Goal: Obtain resource: Obtain resource

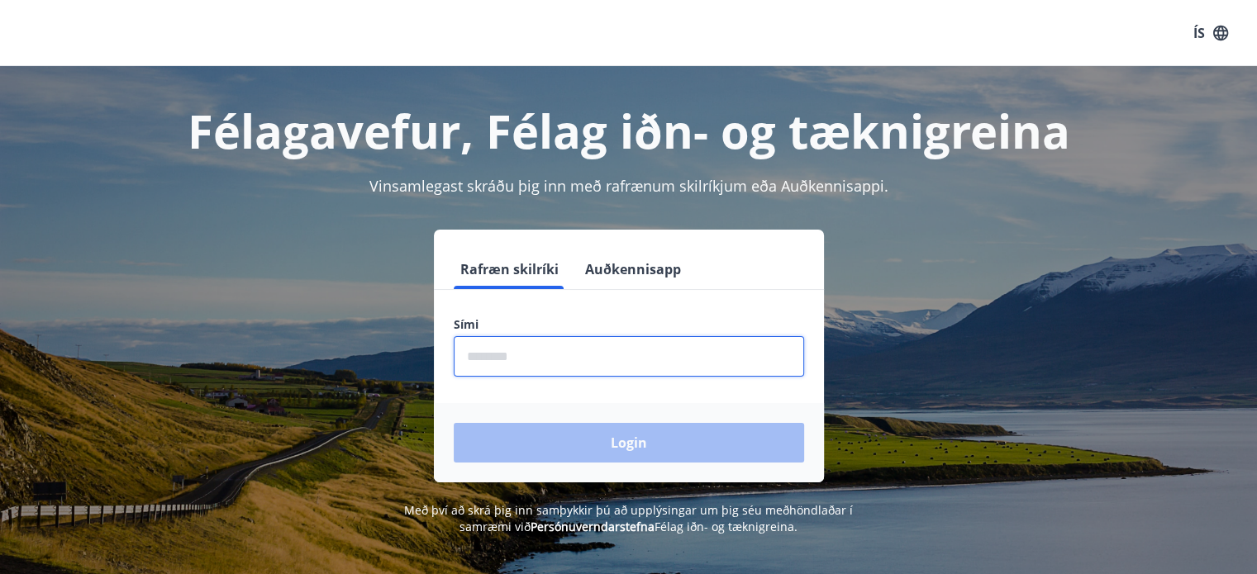
click at [585, 356] on input "phone" at bounding box center [629, 356] width 350 height 40
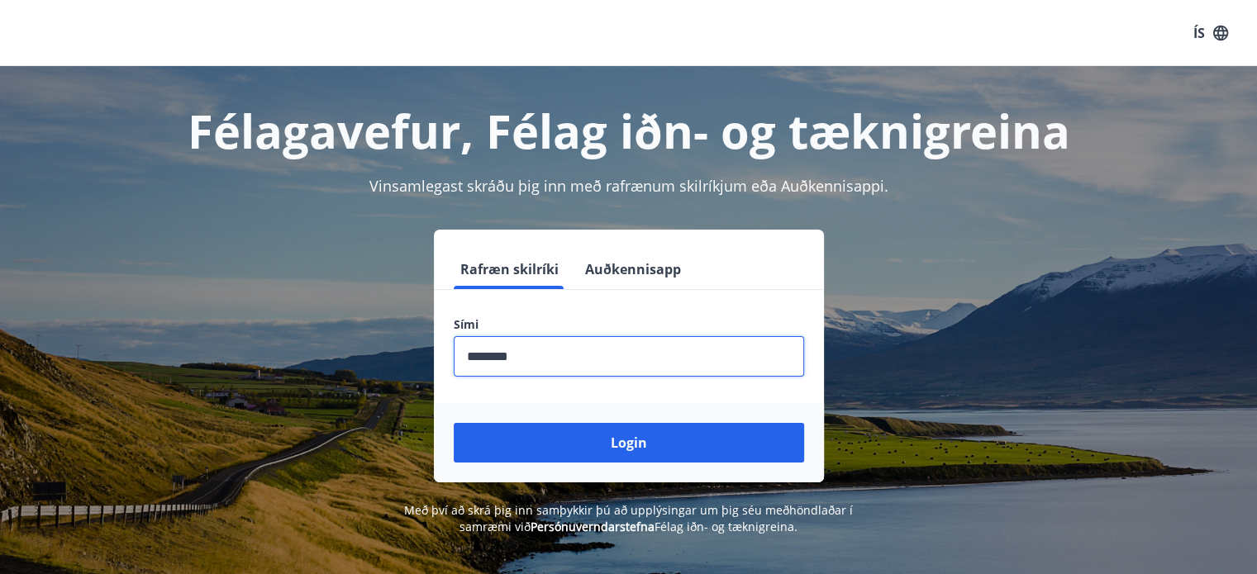
type input "********"
click at [454, 423] on button "Login" at bounding box center [629, 443] width 350 height 40
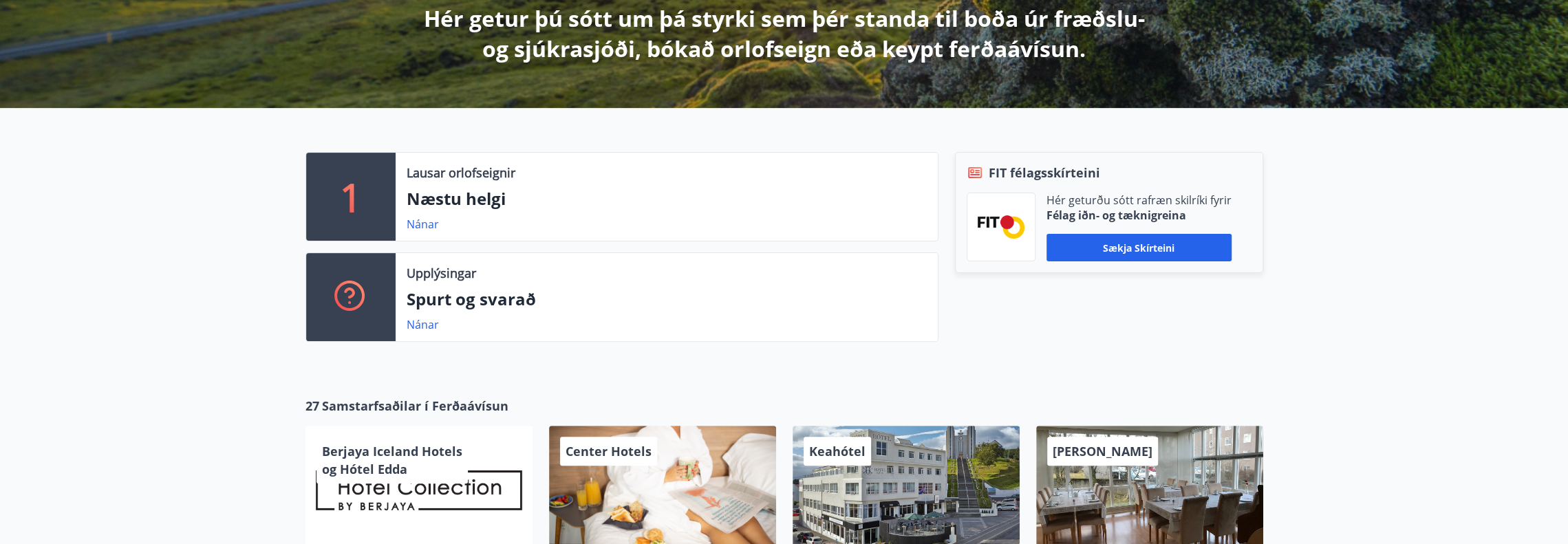
scroll to position [275, 0]
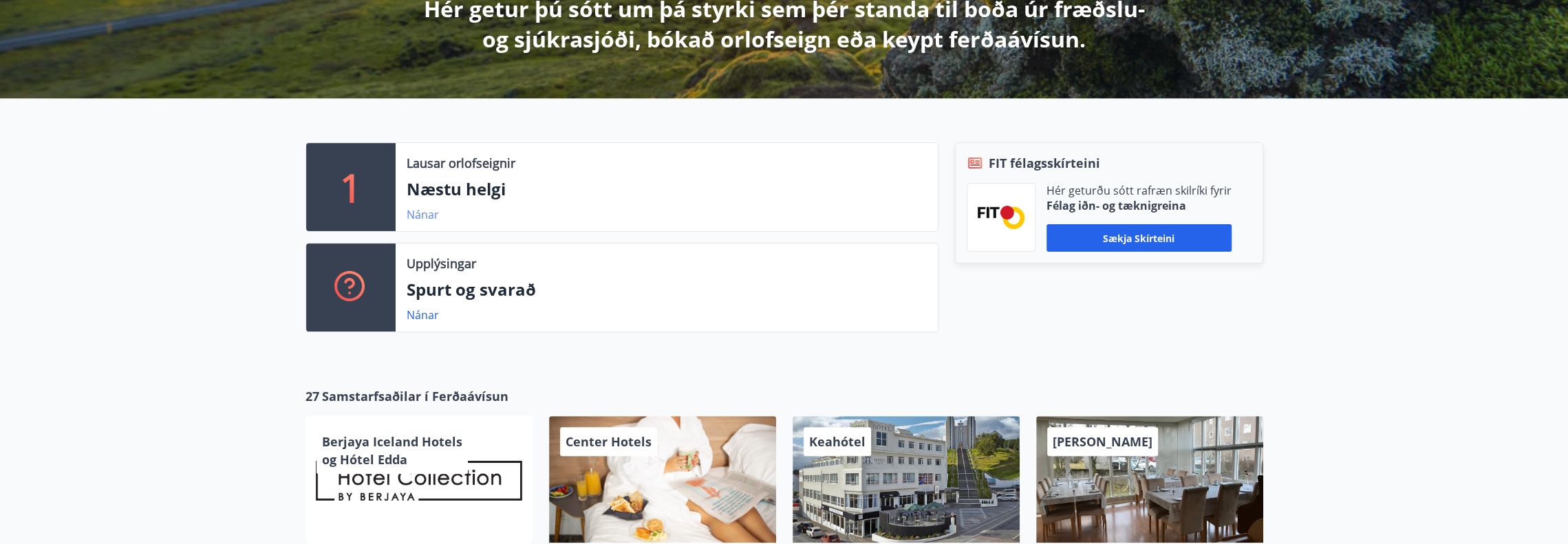
click at [414, 216] on link "Nánar" at bounding box center [422, 215] width 32 height 15
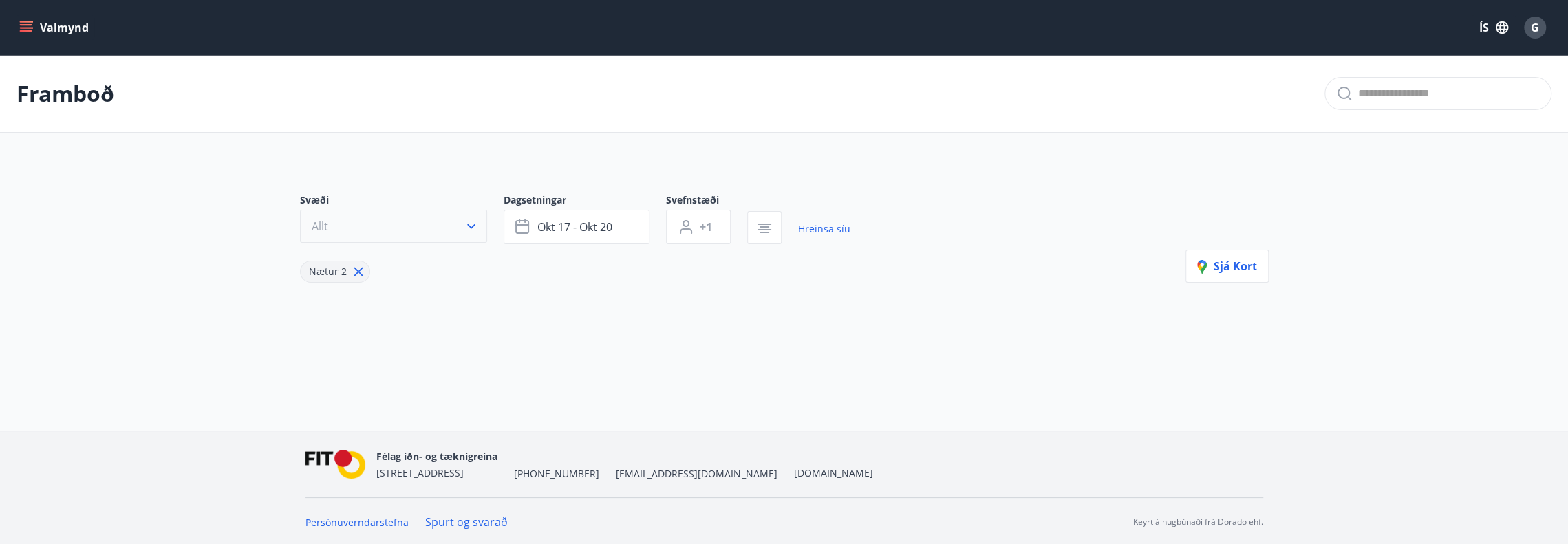
type input "*"
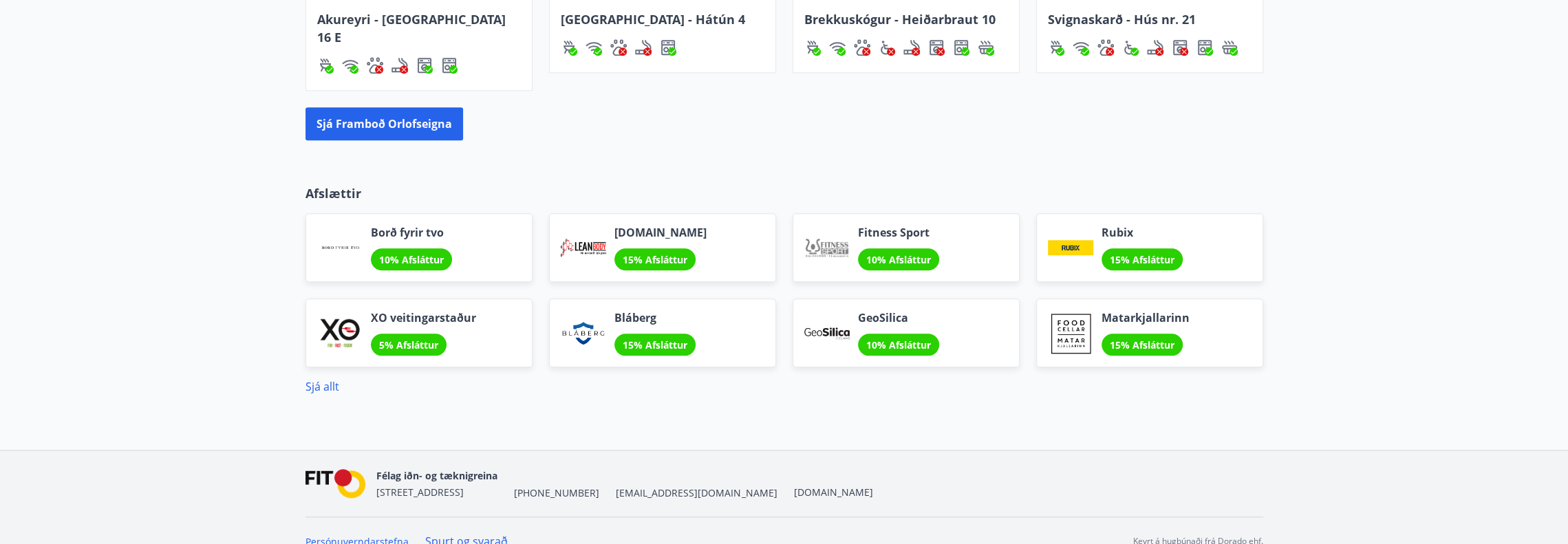
scroll to position [1115, 0]
click at [417, 106] on button "Sjá framboð orlofseigna" at bounding box center [384, 123] width 157 height 33
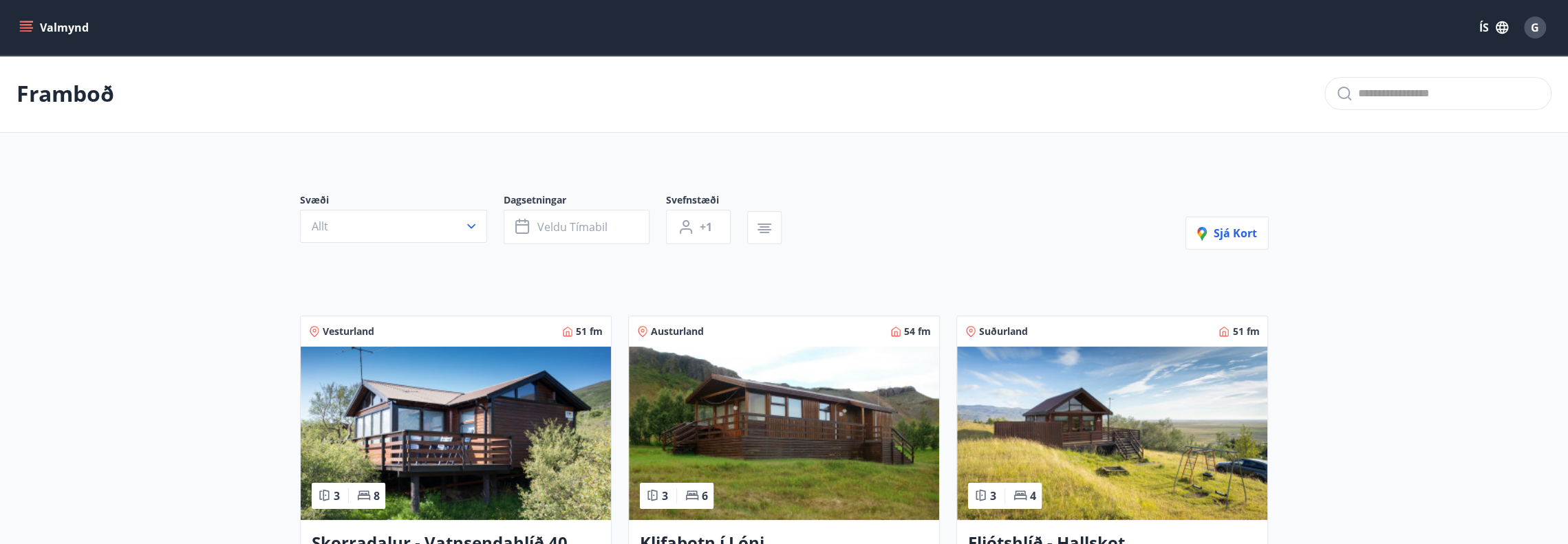
click at [24, 26] on icon "menu" at bounding box center [26, 27] width 14 height 14
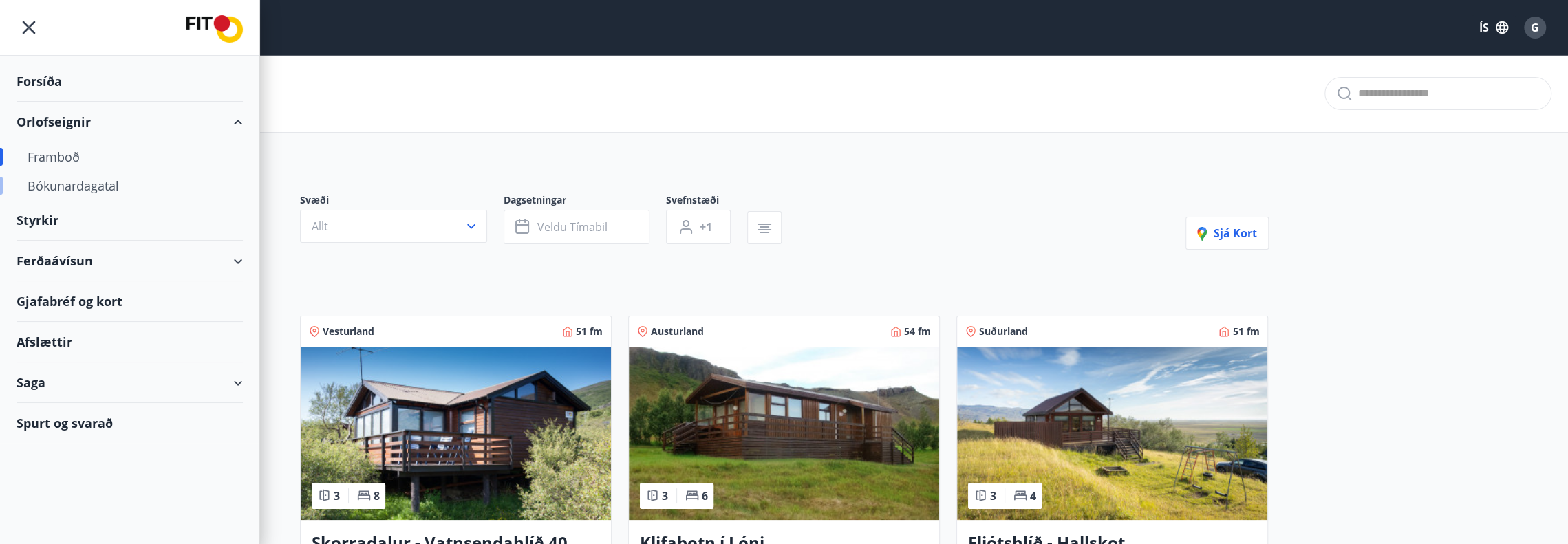
click at [94, 184] on div "Bókunardagatal" at bounding box center [129, 185] width 204 height 29
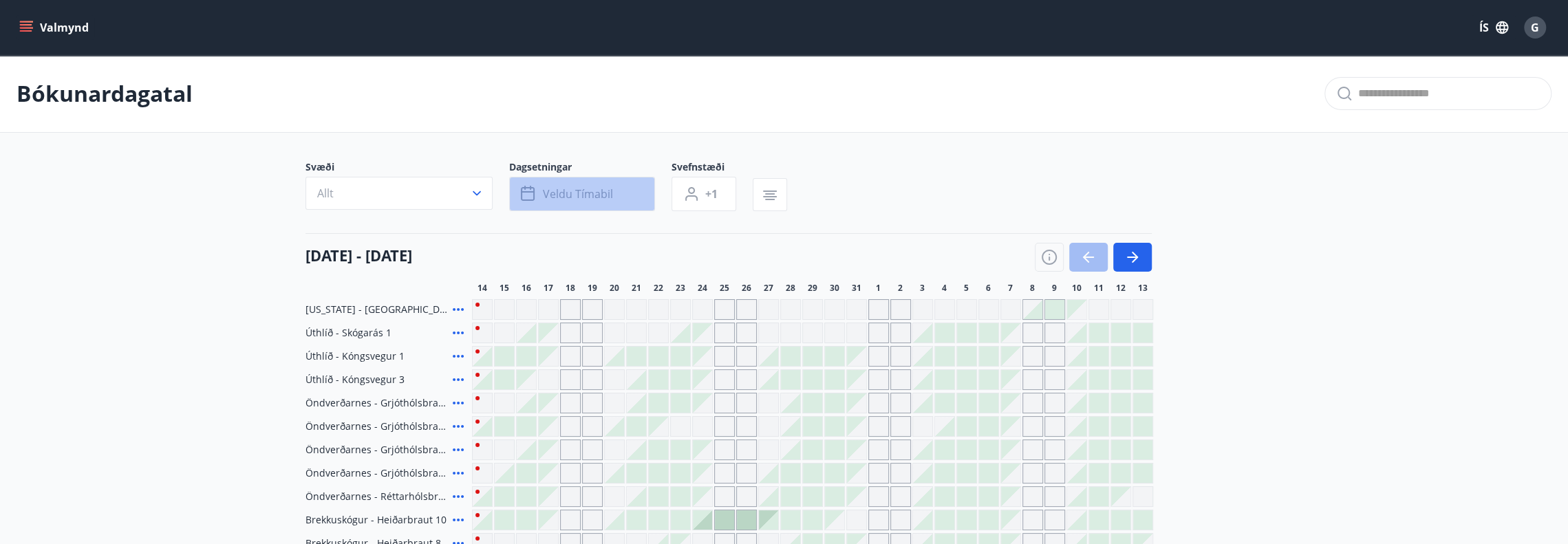
click at [617, 186] on button "Veldu tímabil" at bounding box center [582, 193] width 146 height 34
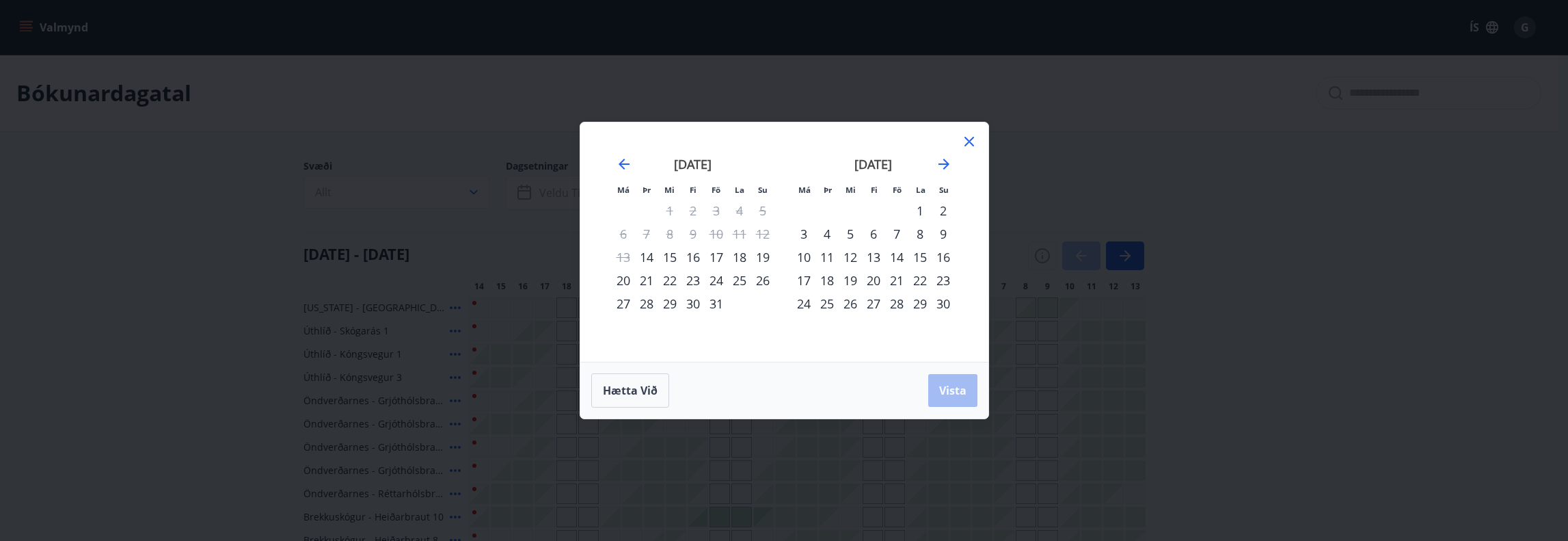
click at [649, 253] on div "14" at bounding box center [647, 257] width 23 height 23
click at [937, 305] on div "30" at bounding box center [944, 304] width 23 height 23
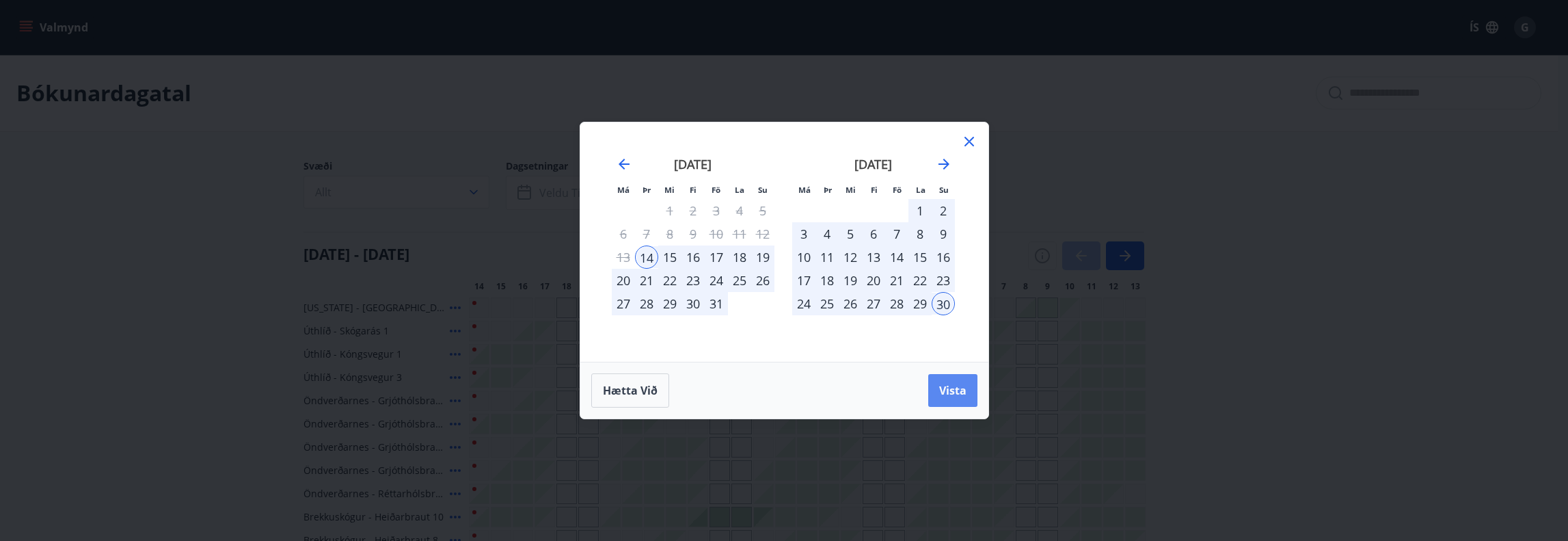
click at [959, 385] on span "Vista" at bounding box center [953, 390] width 27 height 15
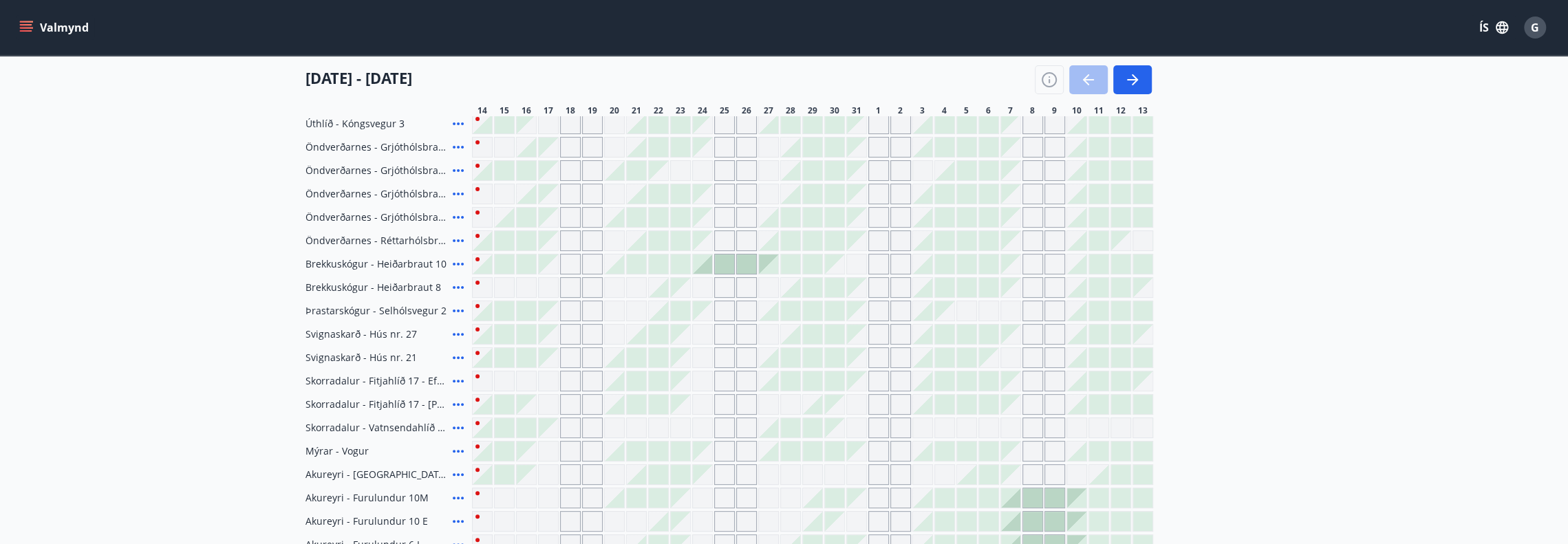
scroll to position [275, 0]
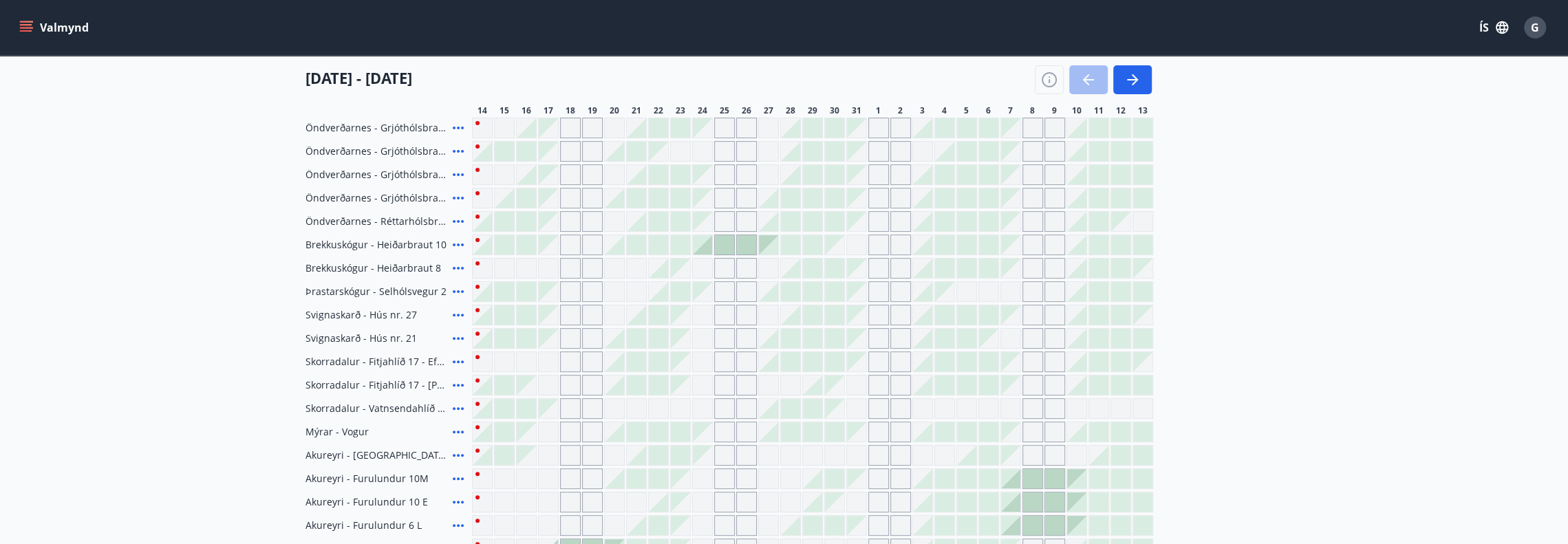
click at [563, 289] on div "Gráir dagar eru ekki bókanlegir" at bounding box center [570, 291] width 21 height 21
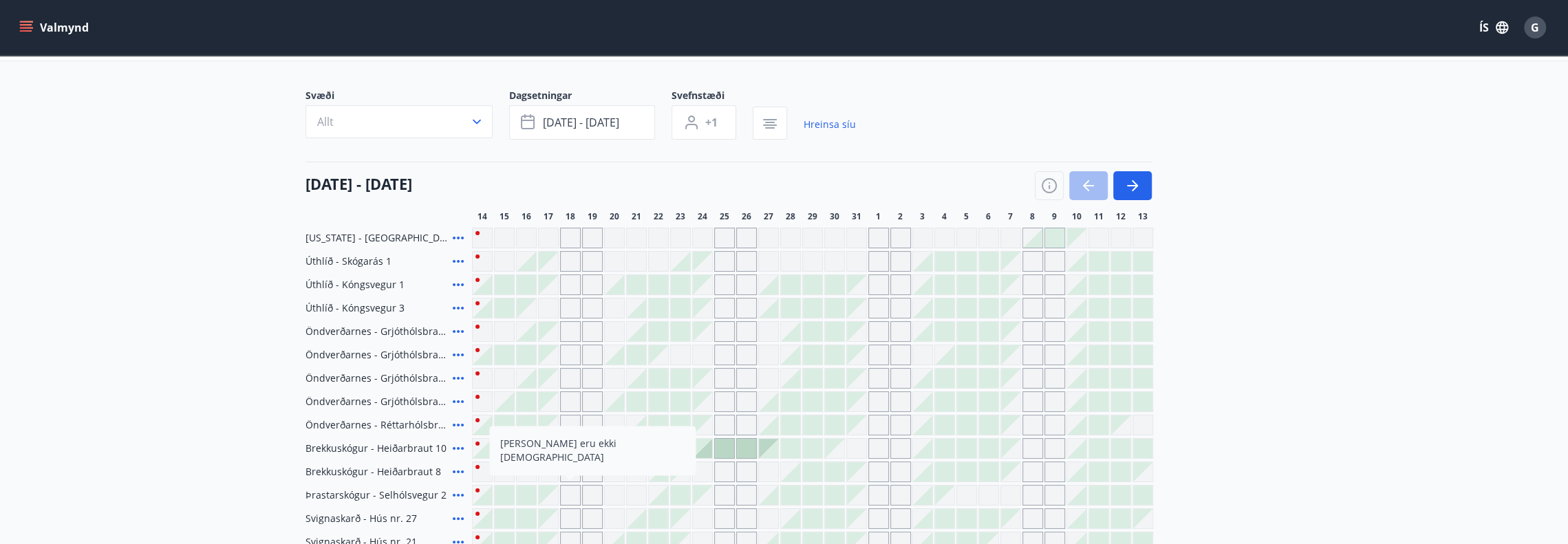
scroll to position [69, 0]
click at [1144, 178] on button "button" at bounding box center [1132, 188] width 38 height 29
click at [1141, 185] on button "button" at bounding box center [1132, 188] width 38 height 29
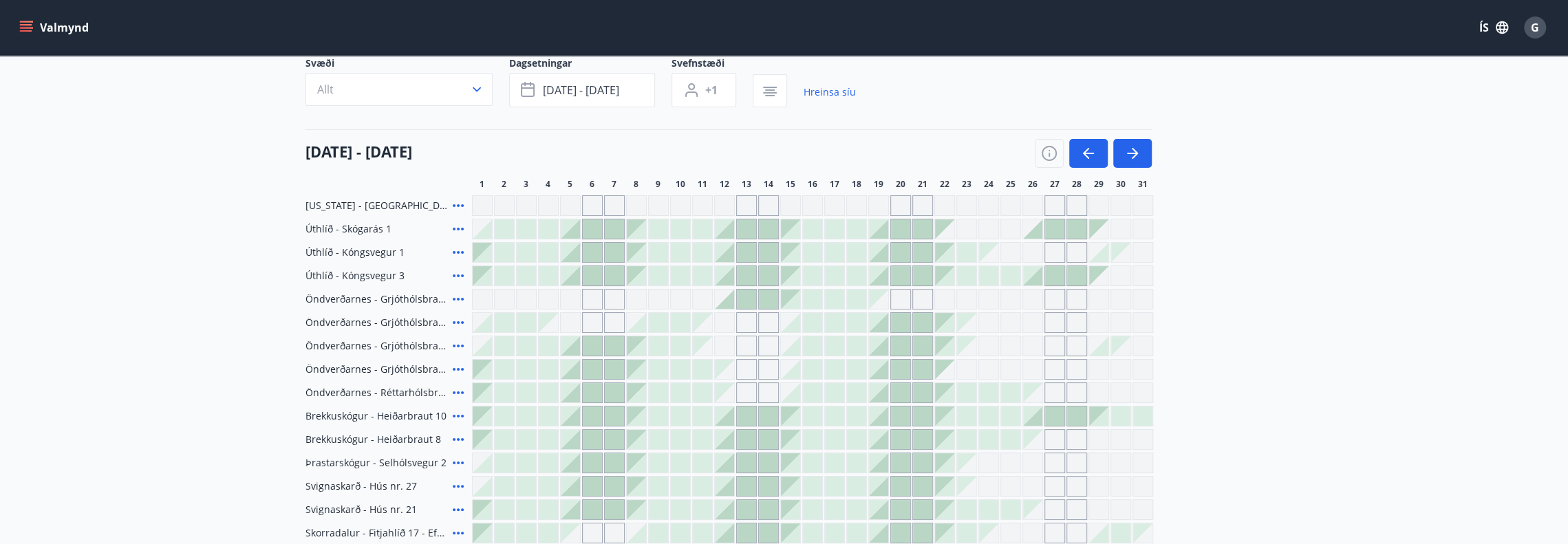
scroll to position [137, 0]
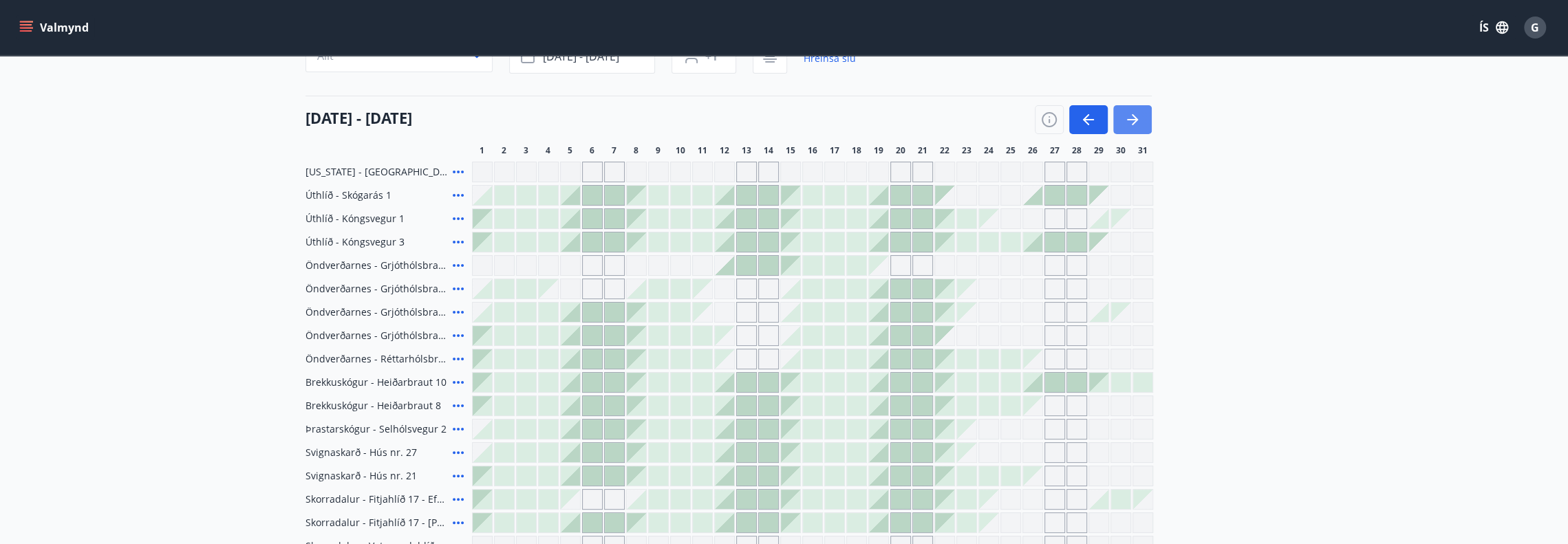
click at [1128, 116] on icon "button" at bounding box center [1133, 120] width 17 height 17
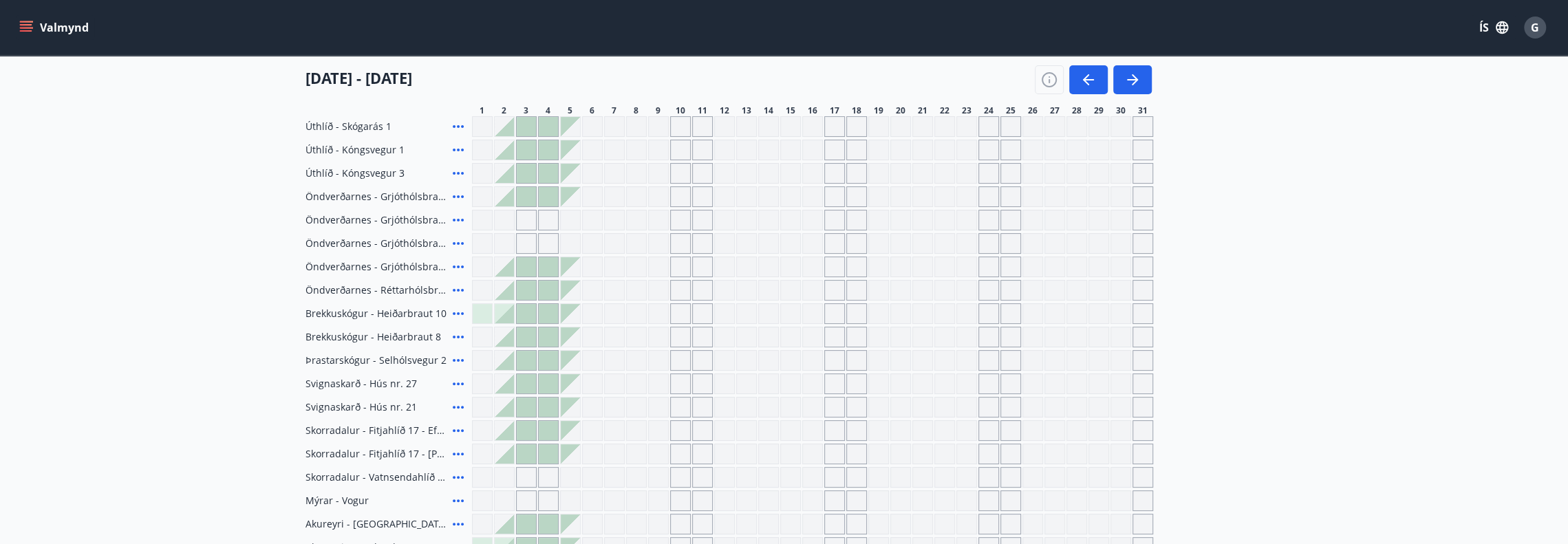
scroll to position [0, 0]
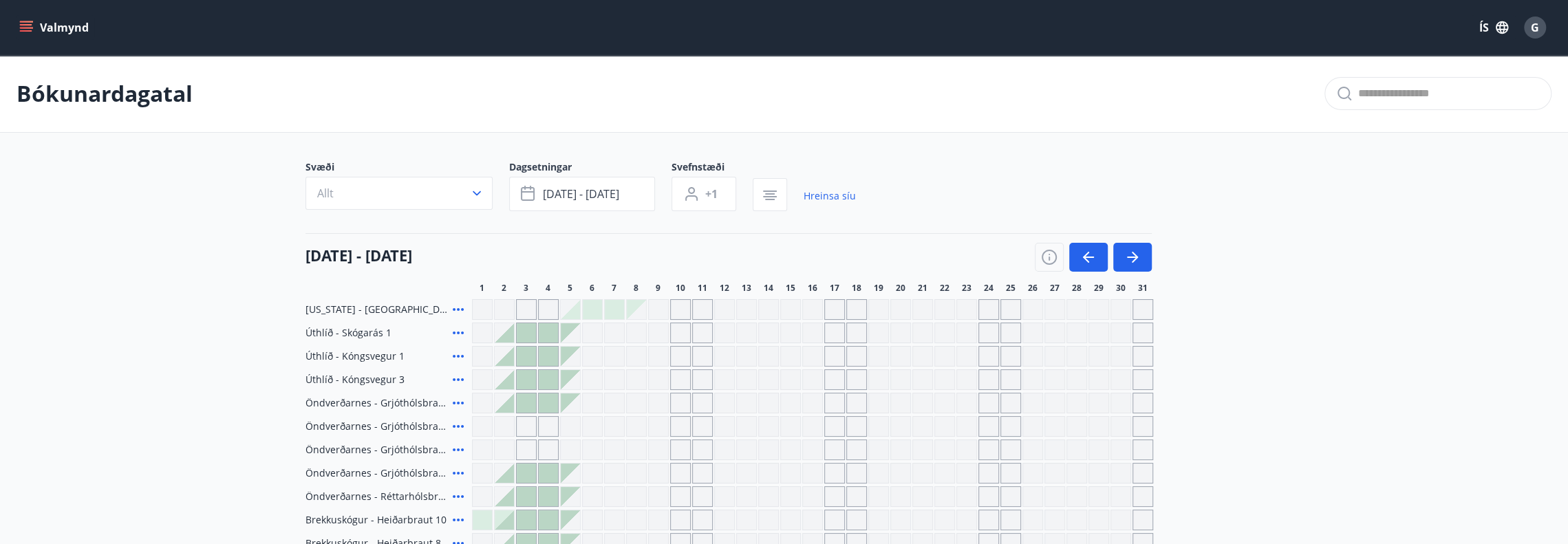
click at [21, 27] on icon "menu" at bounding box center [26, 27] width 14 height 14
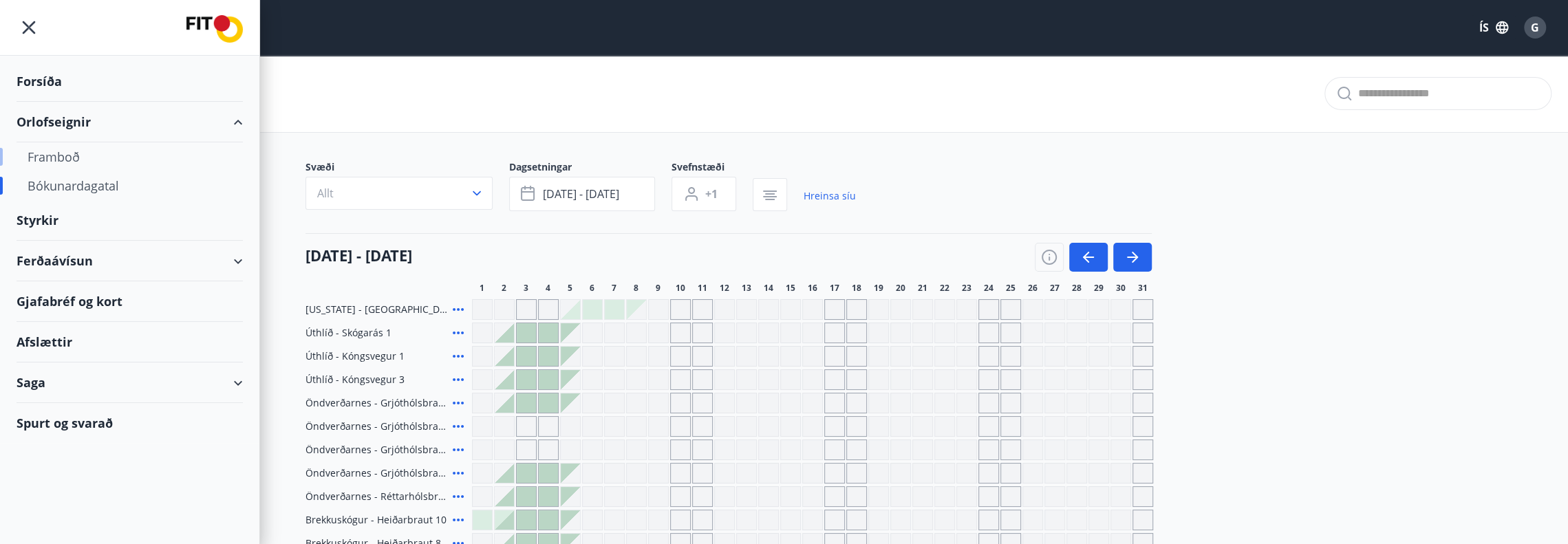
click at [78, 157] on div "Framboð" at bounding box center [129, 156] width 204 height 29
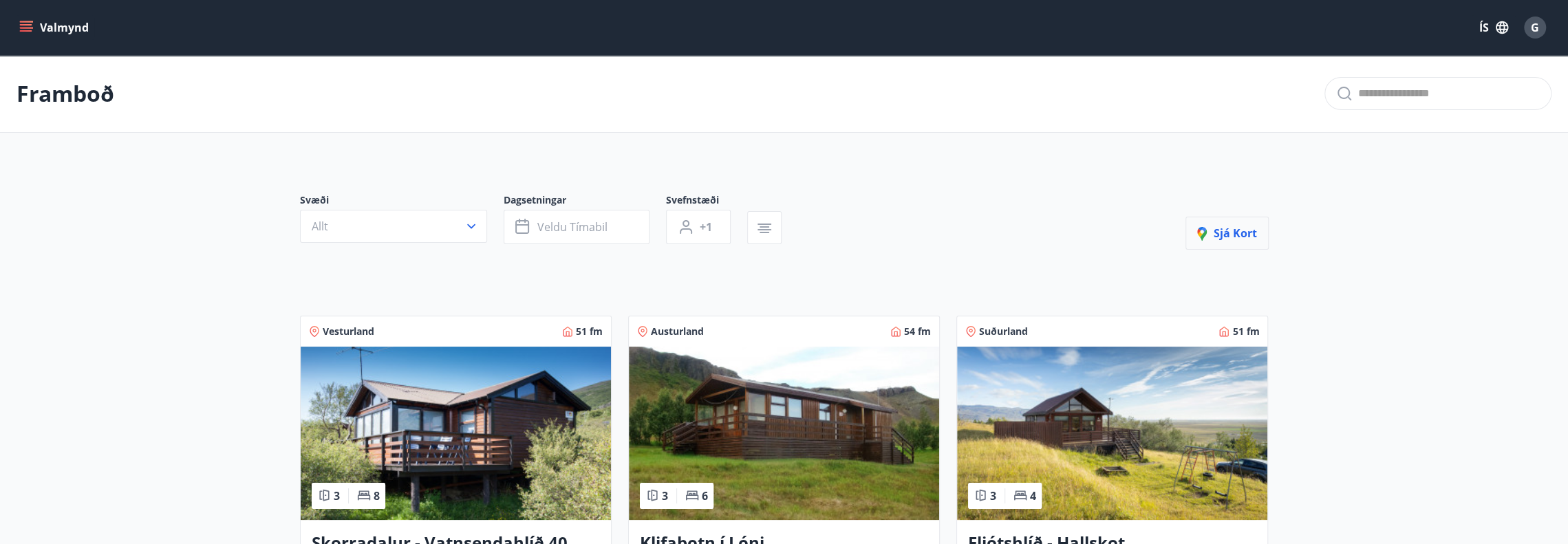
click at [1232, 227] on span "Sjá kort" at bounding box center [1227, 233] width 60 height 15
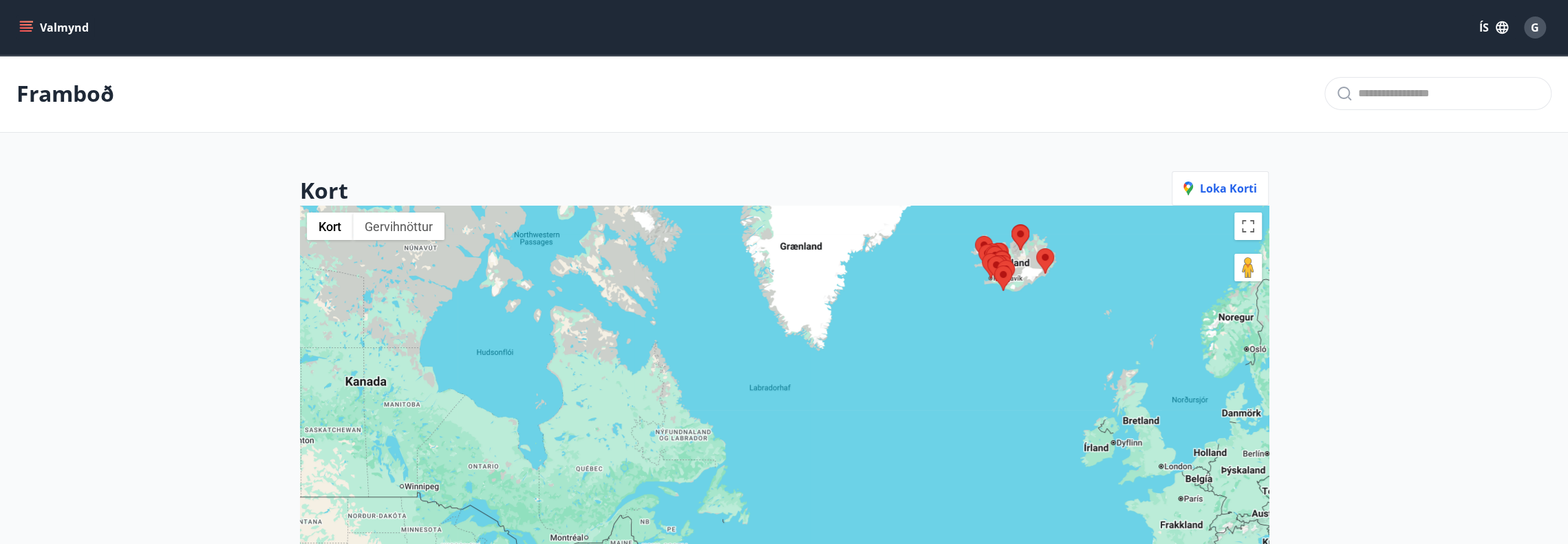
click at [26, 24] on icon "menu" at bounding box center [26, 25] width 12 height 2
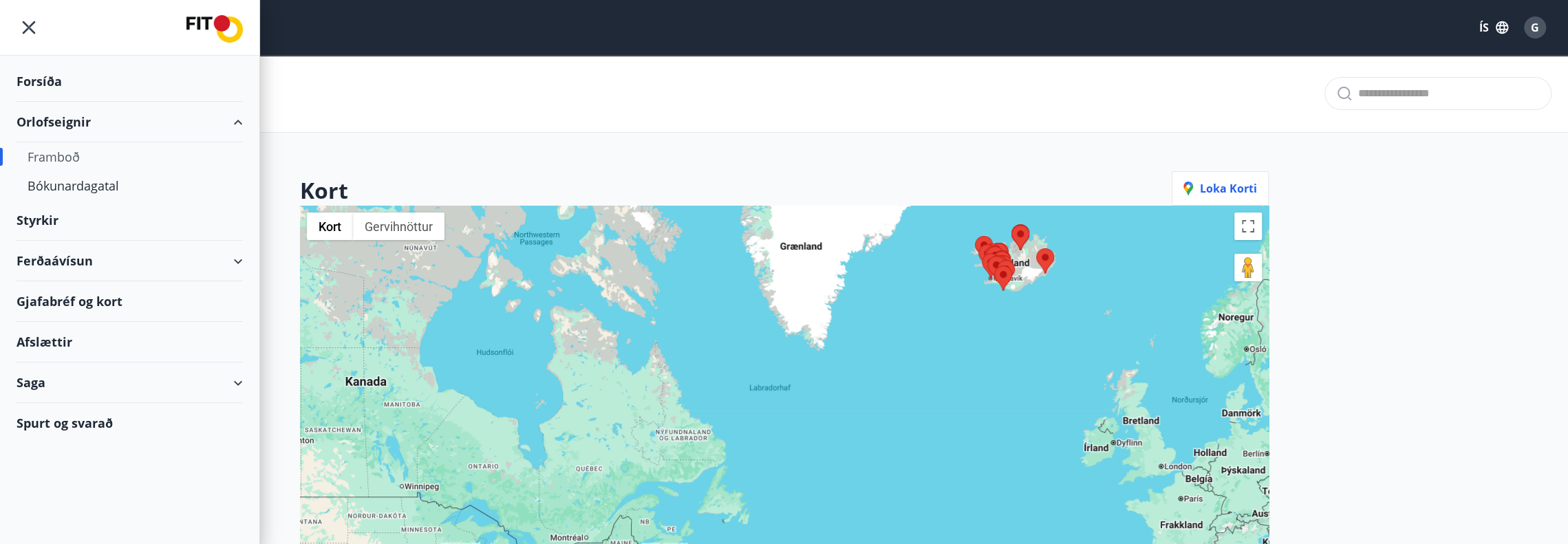
click at [48, 339] on div "Afslættir" at bounding box center [130, 342] width 226 height 41
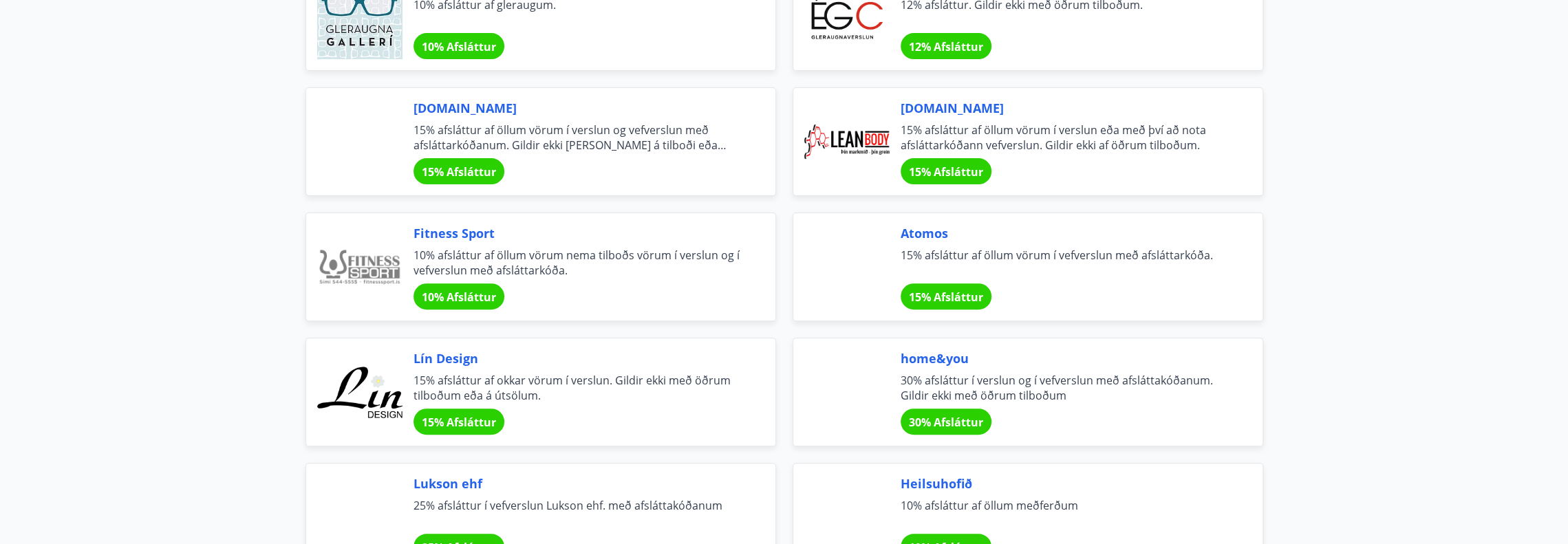
scroll to position [344, 0]
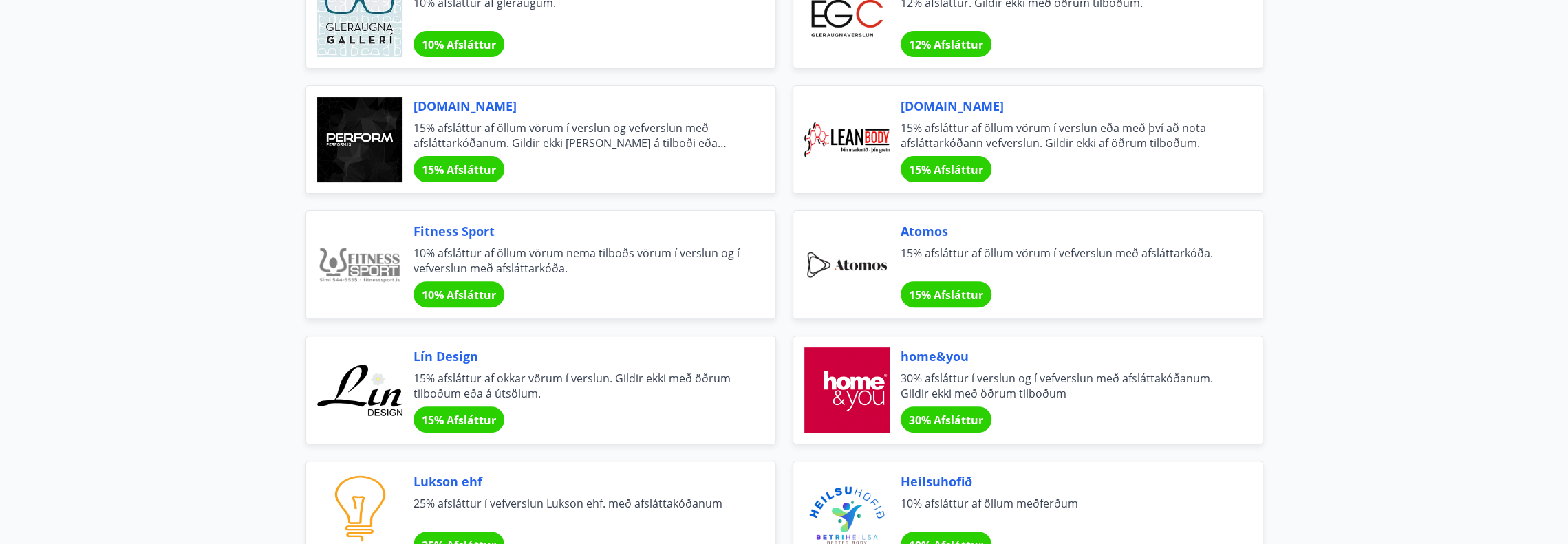
click at [443, 230] on span "Fitness Sport" at bounding box center [578, 230] width 329 height 17
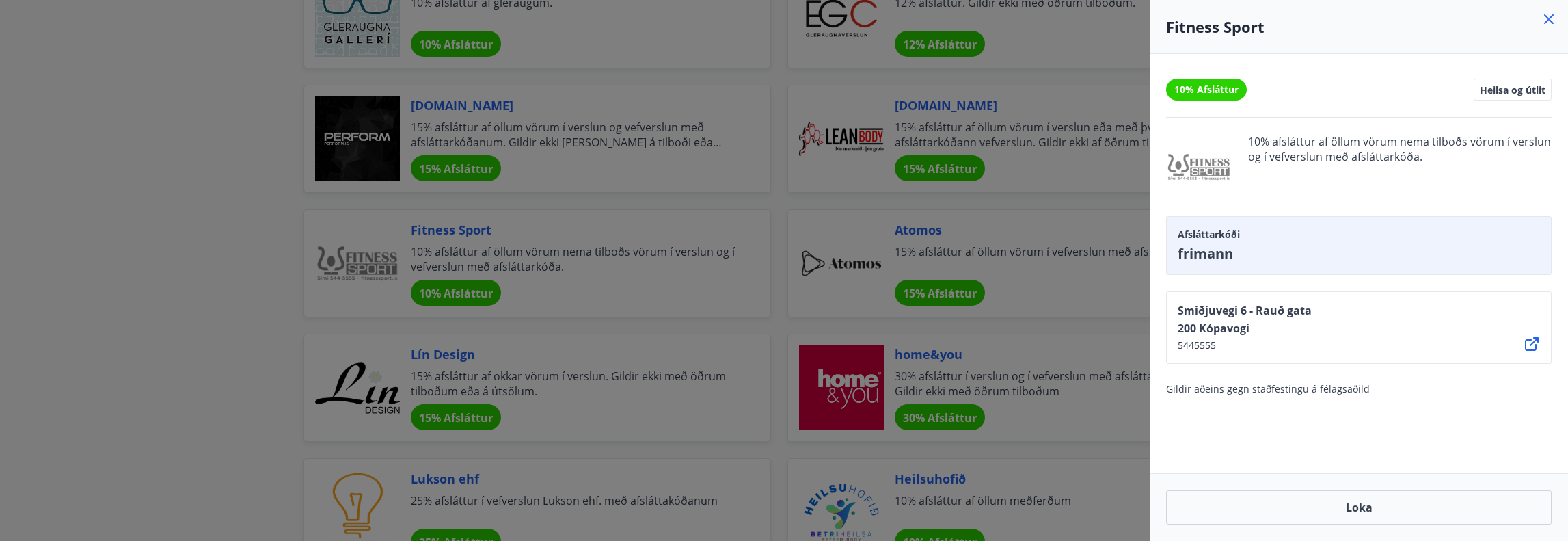
click at [563, 232] on div at bounding box center [784, 270] width 1568 height 541
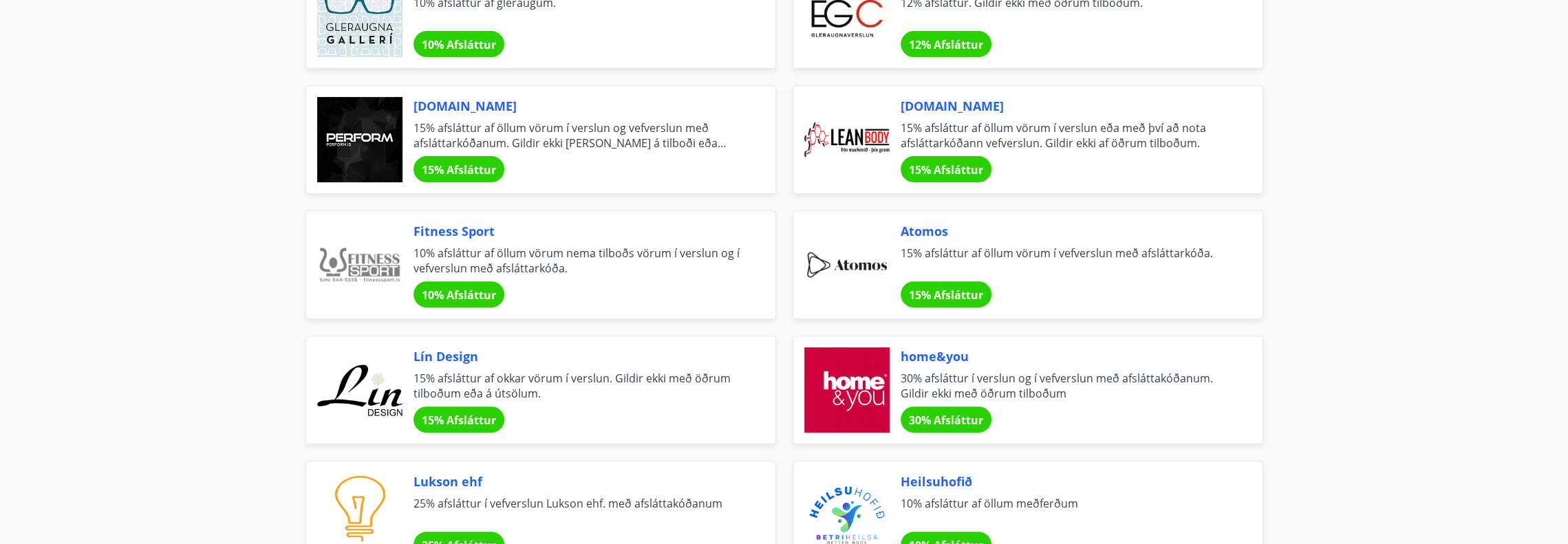
click at [482, 287] on span "10% Afsláttur" at bounding box center [459, 294] width 74 height 15
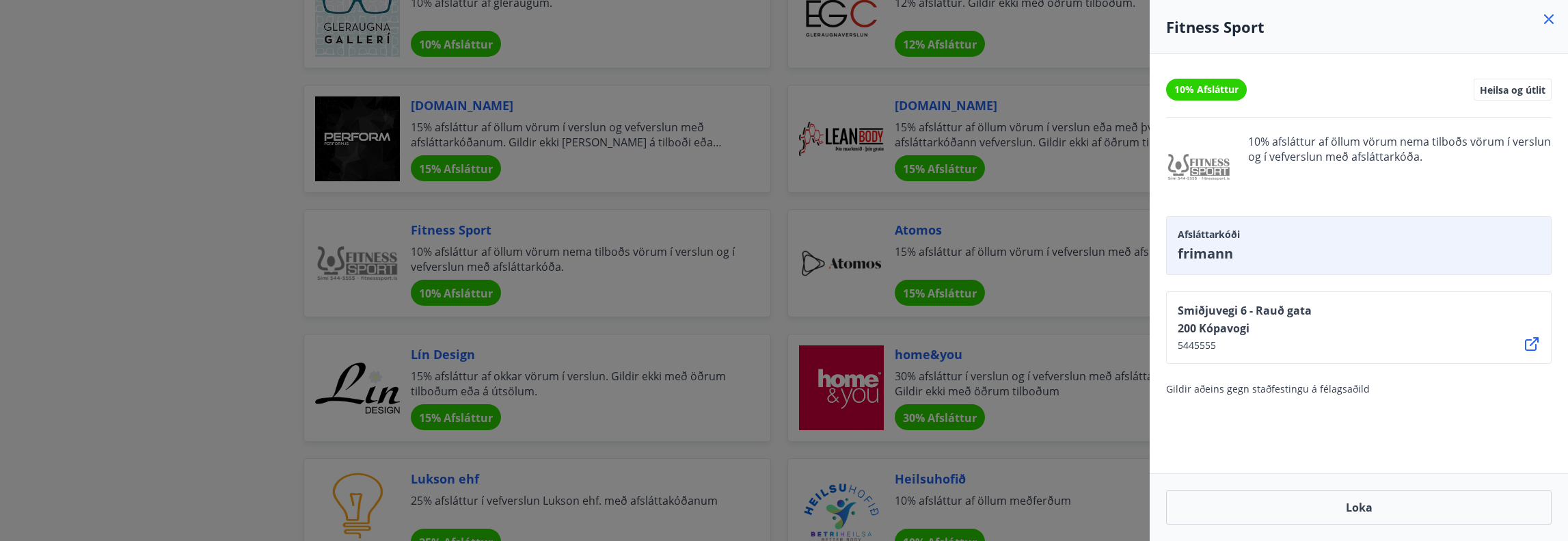
click at [672, 255] on div at bounding box center [784, 270] width 1568 height 541
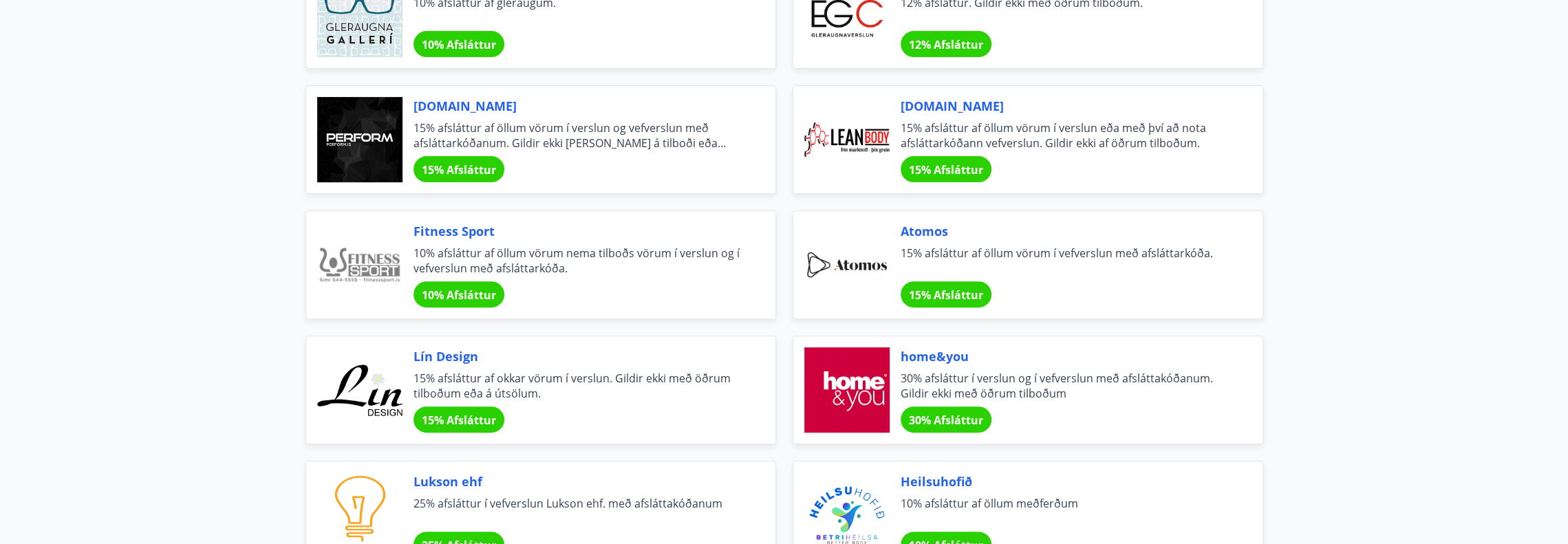
click at [448, 296] on span "10% Afsláttur" at bounding box center [459, 294] width 74 height 15
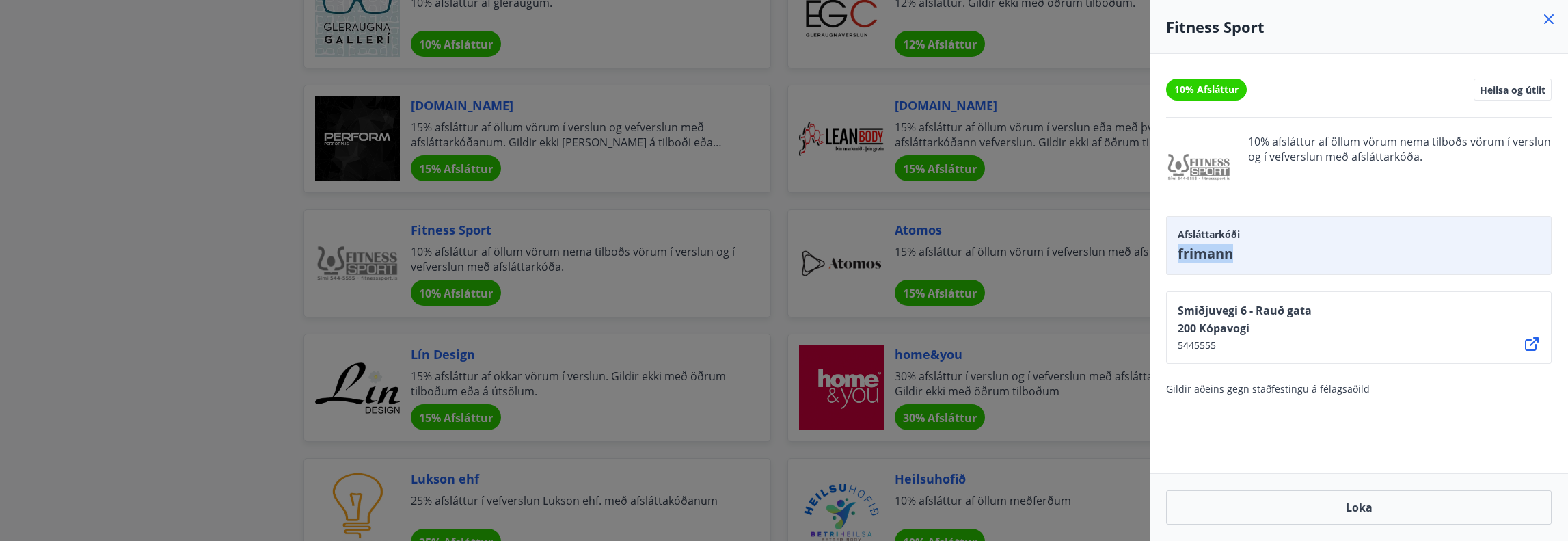
drag, startPoint x: 1197, startPoint y: 255, endPoint x: 1177, endPoint y: 256, distance: 20.0
click at [1177, 256] on div "Afsláttarkóði [PERSON_NAME]" at bounding box center [1359, 245] width 385 height 59
copy span "frimann"
click at [141, 98] on div at bounding box center [784, 270] width 1568 height 541
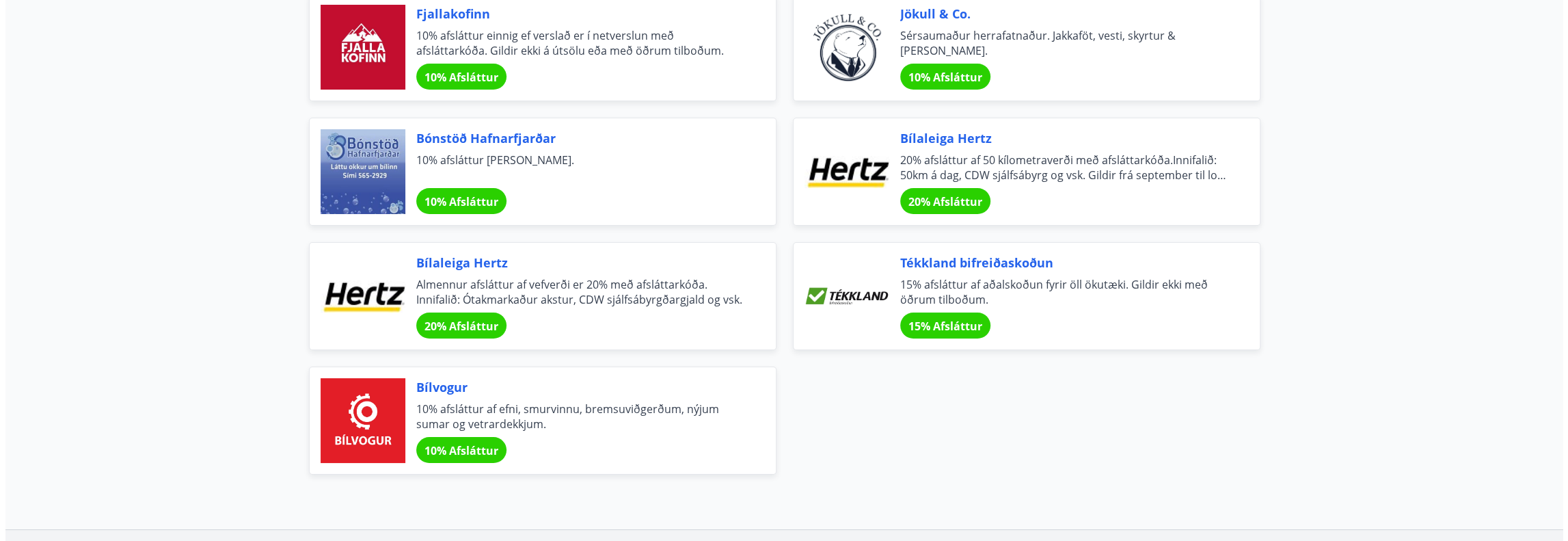
scroll to position [4624, 0]
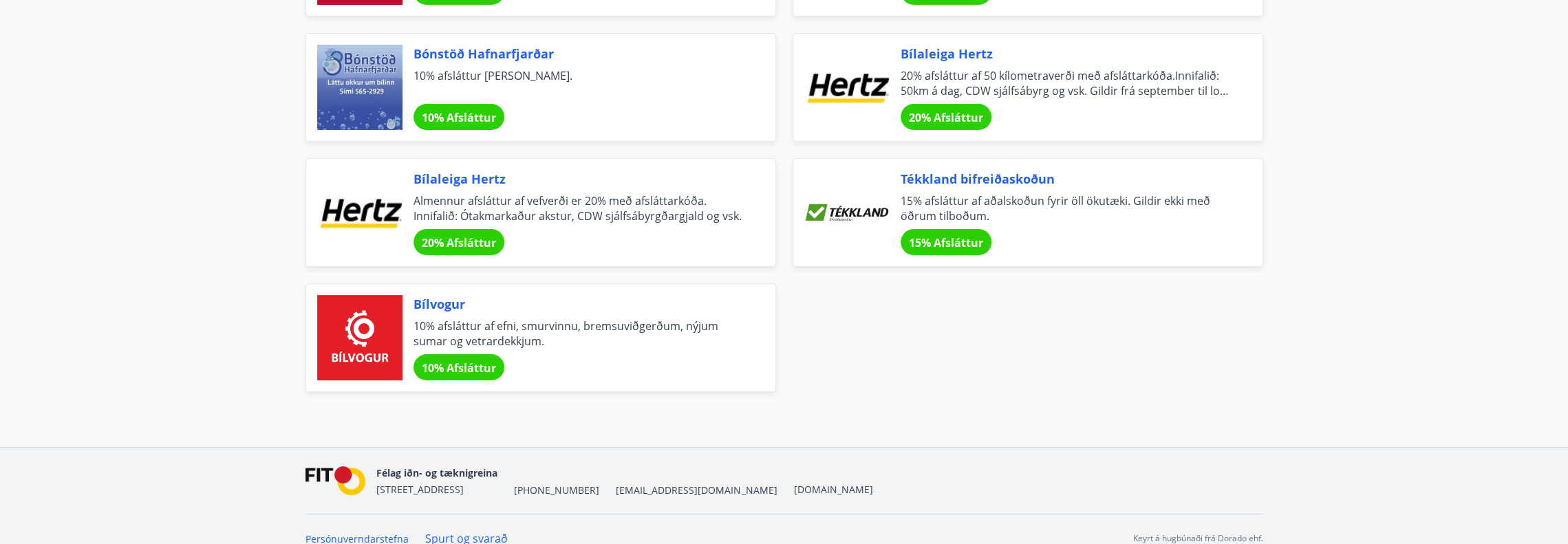
click at [482, 360] on span "10% Afsláttur" at bounding box center [459, 368] width 74 height 15
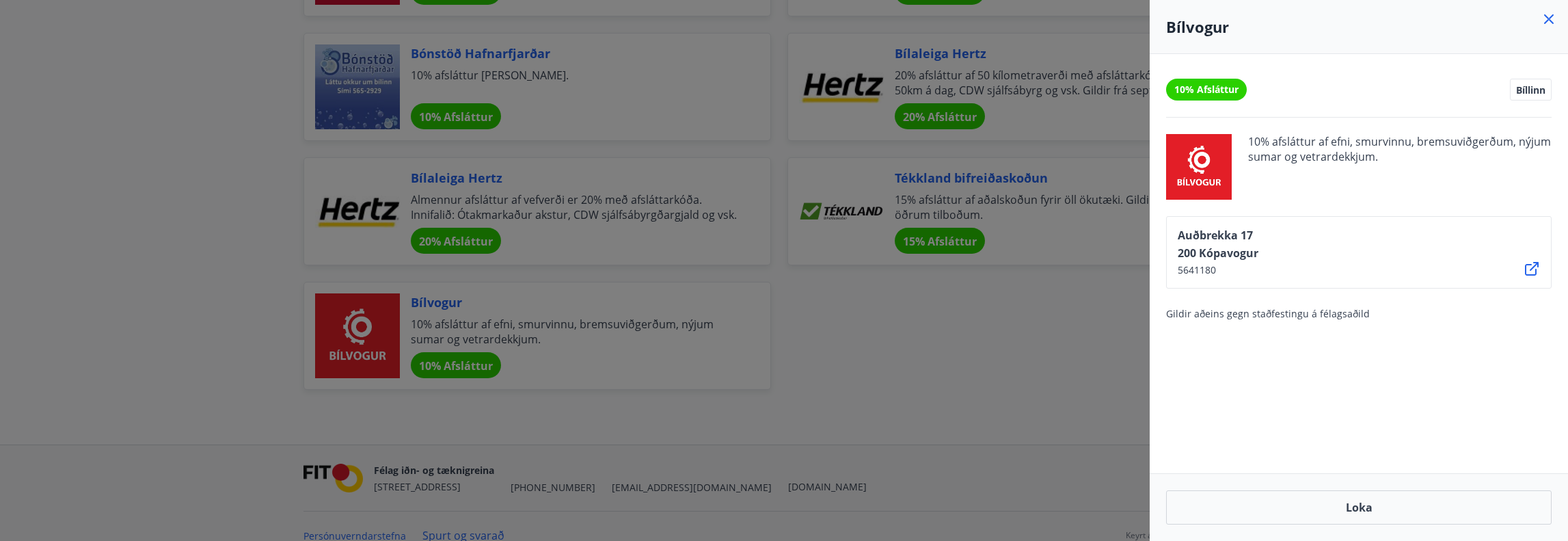
click at [920, 292] on div at bounding box center [784, 270] width 1568 height 541
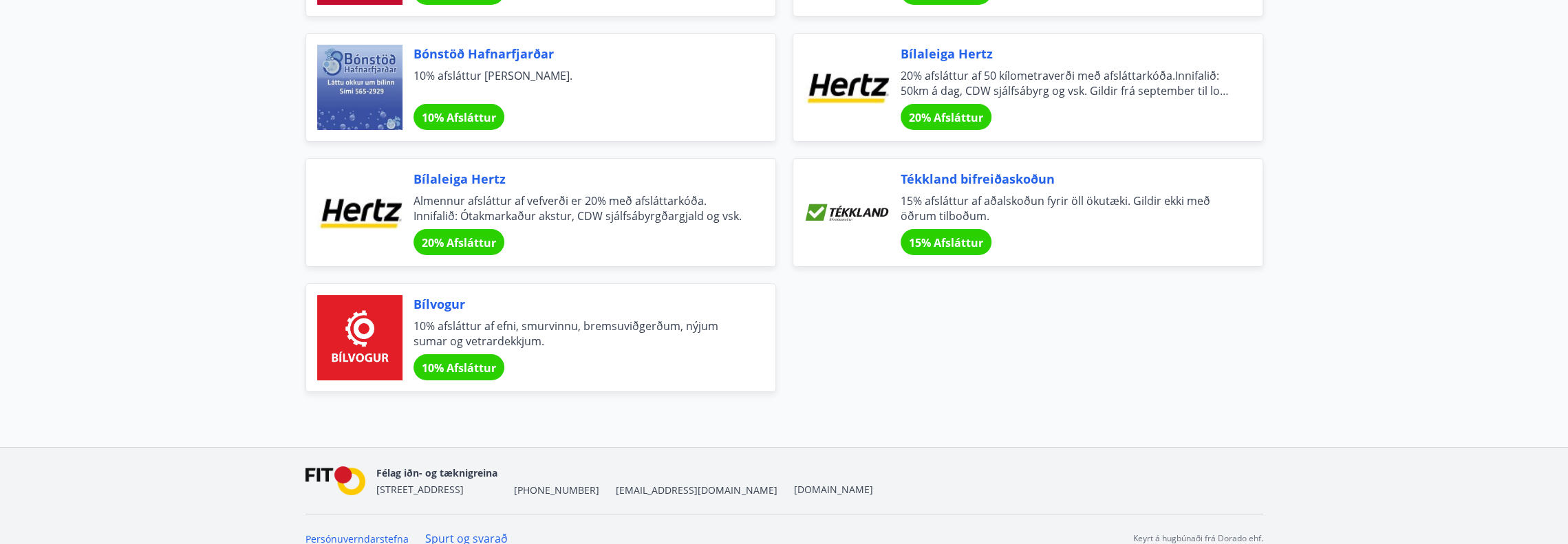
click at [350, 333] on div at bounding box center [360, 338] width 85 height 85
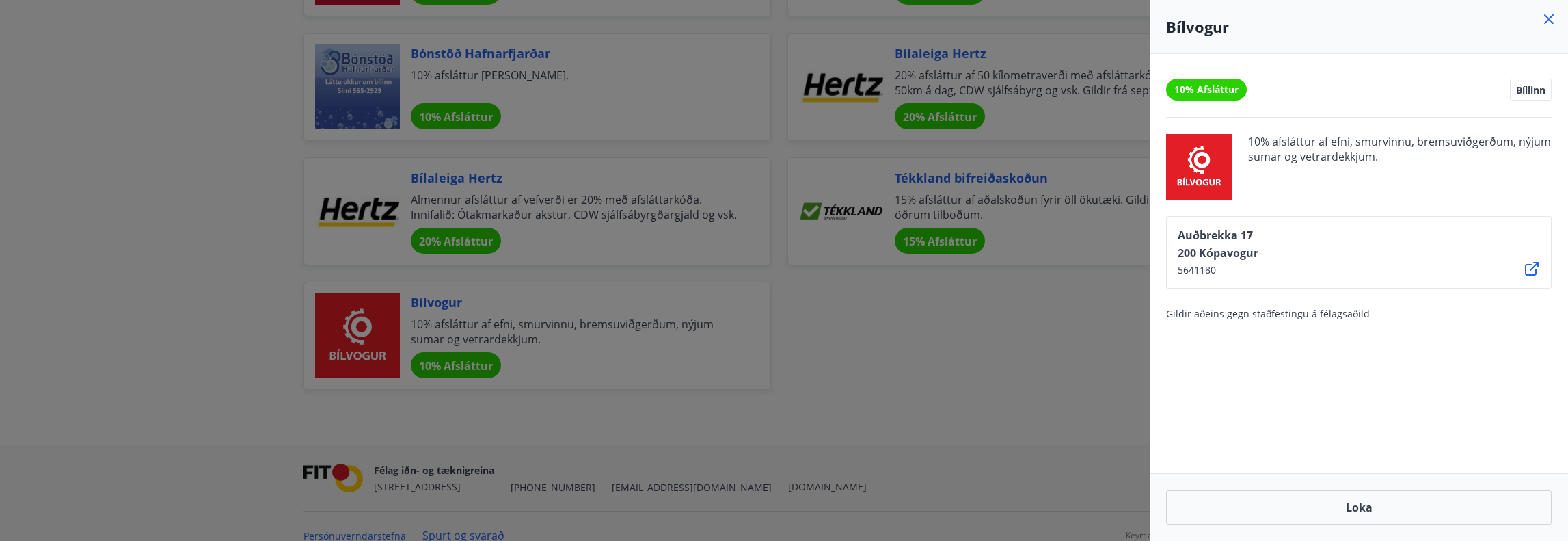
click at [1319, 351] on div "10% Afsláttur Bíllinn 10% afsláttur af efni, smurvinnu, bremsuviðgerðum, nýjum …" at bounding box center [1359, 263] width 418 height 419
